Goal: Find contact information: Find contact information

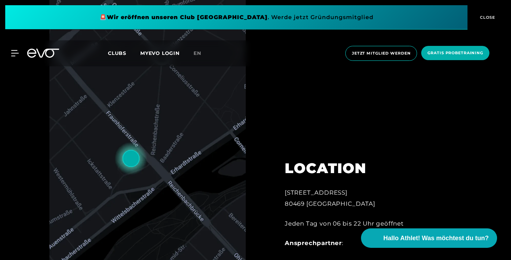
scroll to position [358, 0]
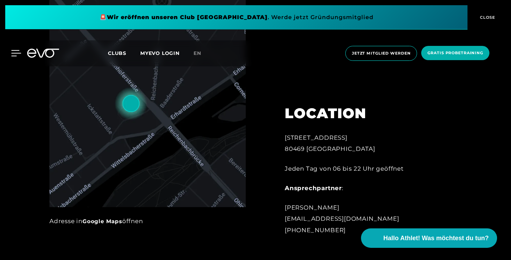
click at [14, 53] on icon at bounding box center [16, 53] width 10 height 6
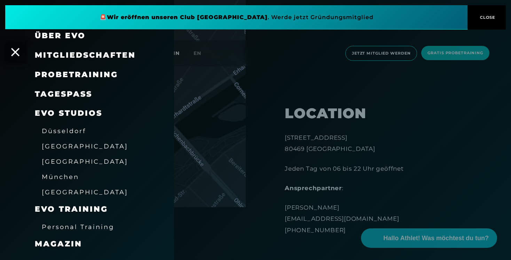
click at [55, 148] on span "[GEOGRAPHIC_DATA]" at bounding box center [85, 146] width 86 height 7
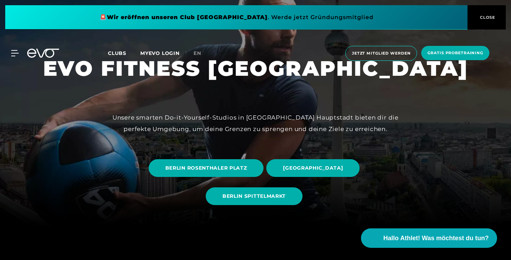
scroll to position [34, 0]
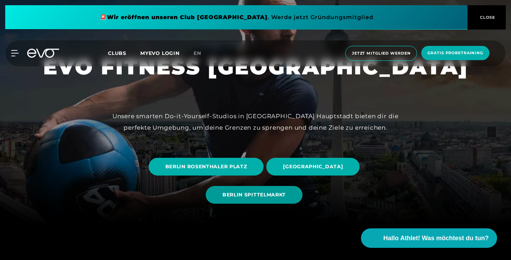
click at [274, 193] on span "BERLIN SPITTELMARKT" at bounding box center [253, 194] width 63 height 7
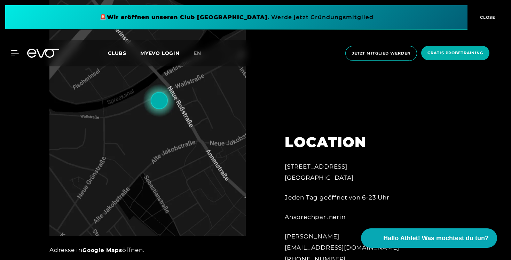
scroll to position [335, 0]
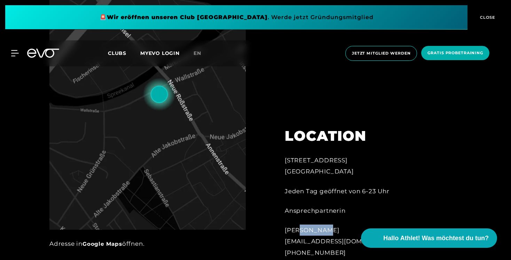
drag, startPoint x: 301, startPoint y: 231, endPoint x: 347, endPoint y: 231, distance: 46.3
click at [347, 231] on div "[PERSON_NAME] Ma [EMAIL_ADDRESS][DOMAIN_NAME] [PHONE_NUMBER]" at bounding box center [361, 242] width 153 height 34
copy div "[PERSON_NAME]"
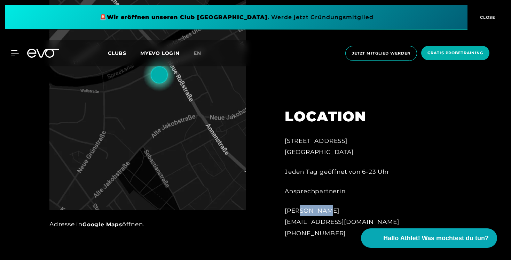
scroll to position [375, 0]
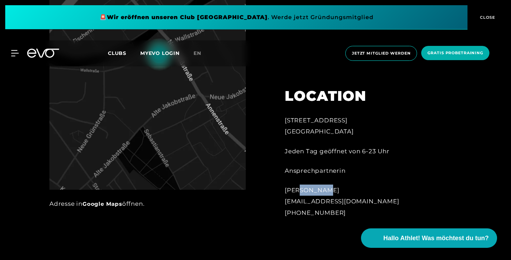
drag, startPoint x: 285, startPoint y: 214, endPoint x: 360, endPoint y: 214, distance: 74.8
click at [360, 214] on div "[PERSON_NAME] Ma [EMAIL_ADDRESS][DOMAIN_NAME] [PHONE_NUMBER]" at bounding box center [361, 202] width 153 height 34
copy div "[PHONE_NUMBER]"
